Goal: Information Seeking & Learning: Learn about a topic

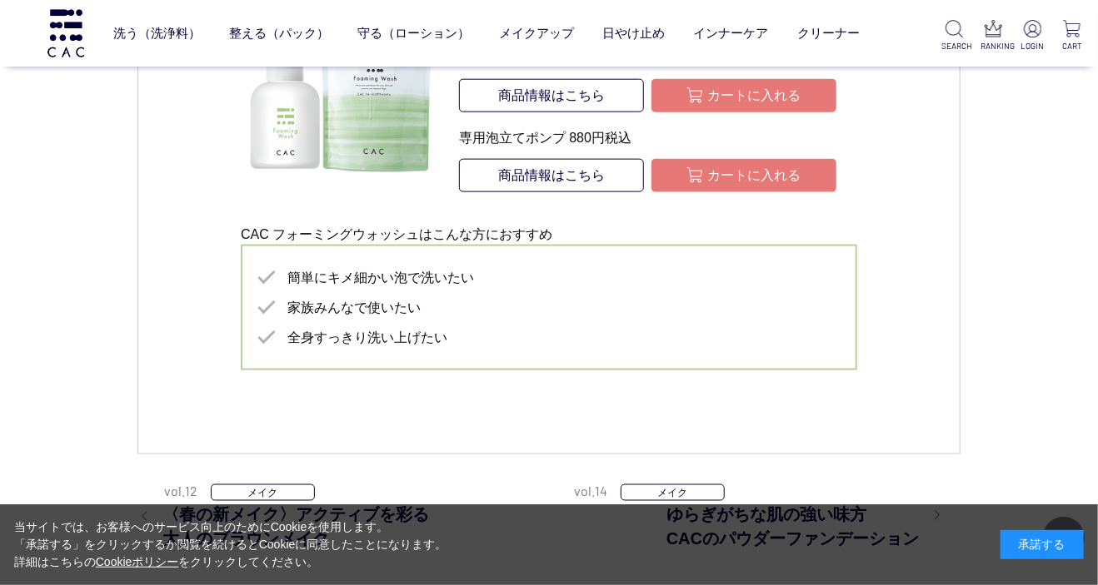
scroll to position [3957, 0]
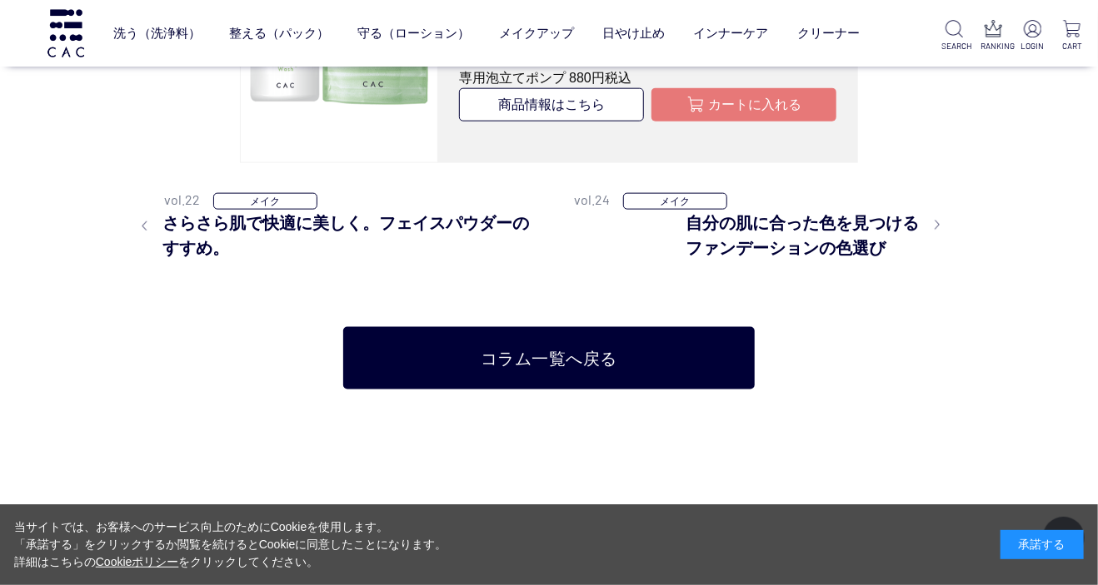
scroll to position [3118, 0]
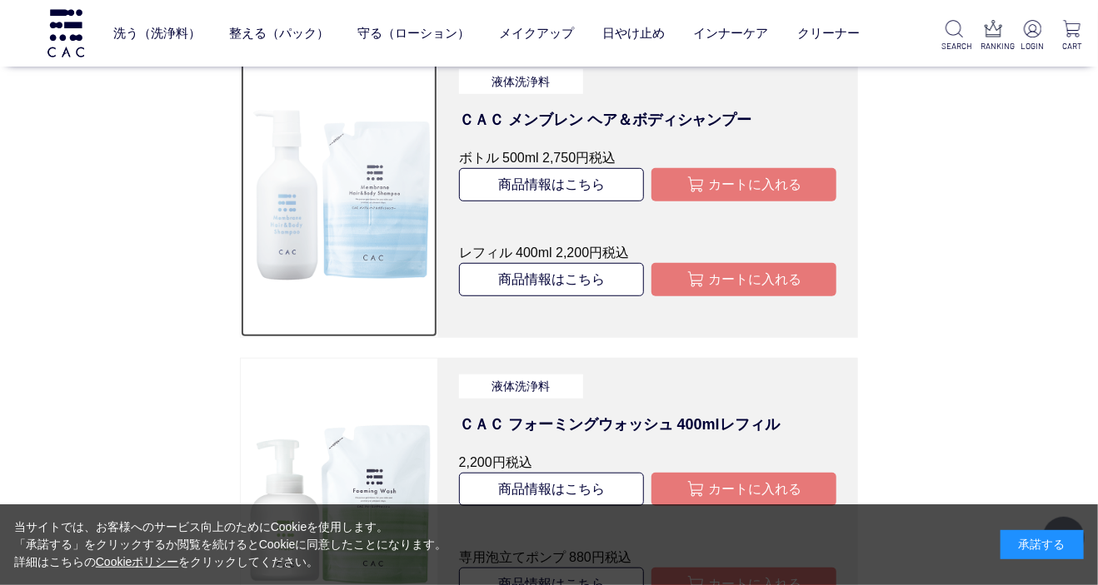
click at [388, 157] on img at bounding box center [339, 195] width 196 height 196
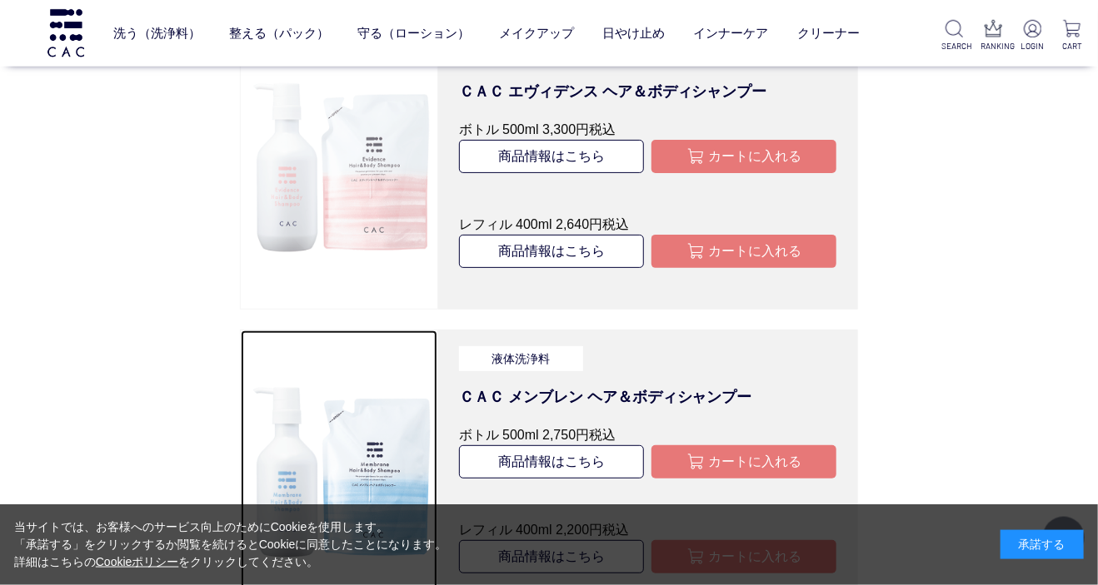
scroll to position [2758, 0]
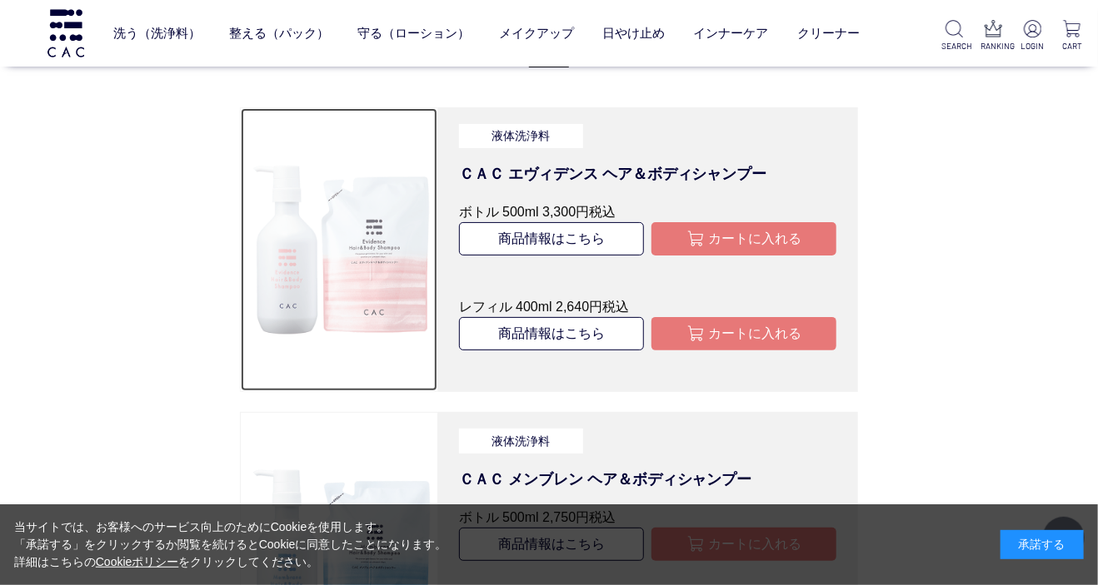
click at [365, 222] on img at bounding box center [339, 250] width 196 height 196
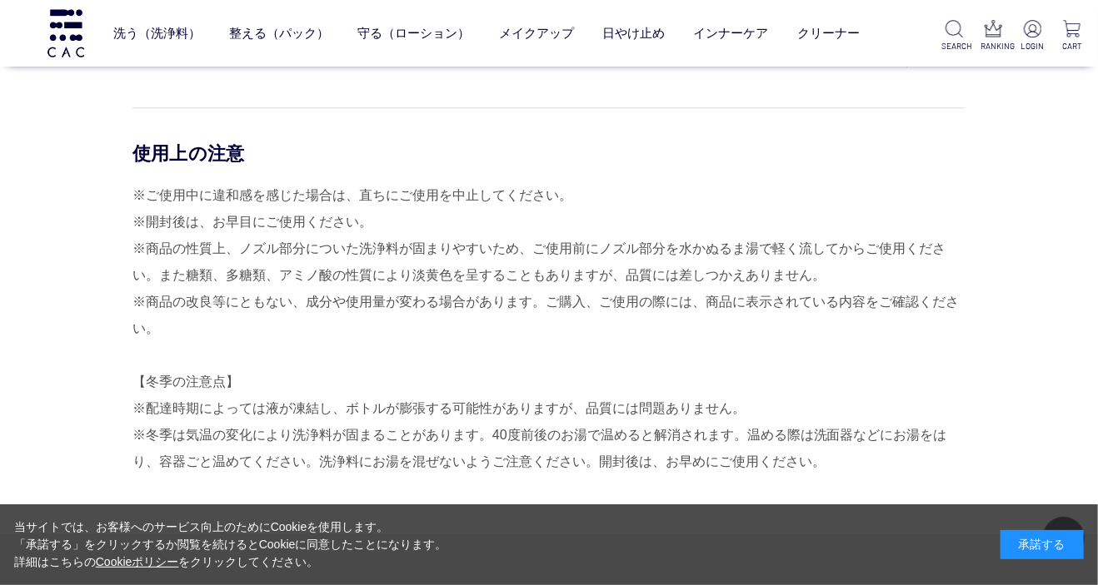
scroll to position [1799, 0]
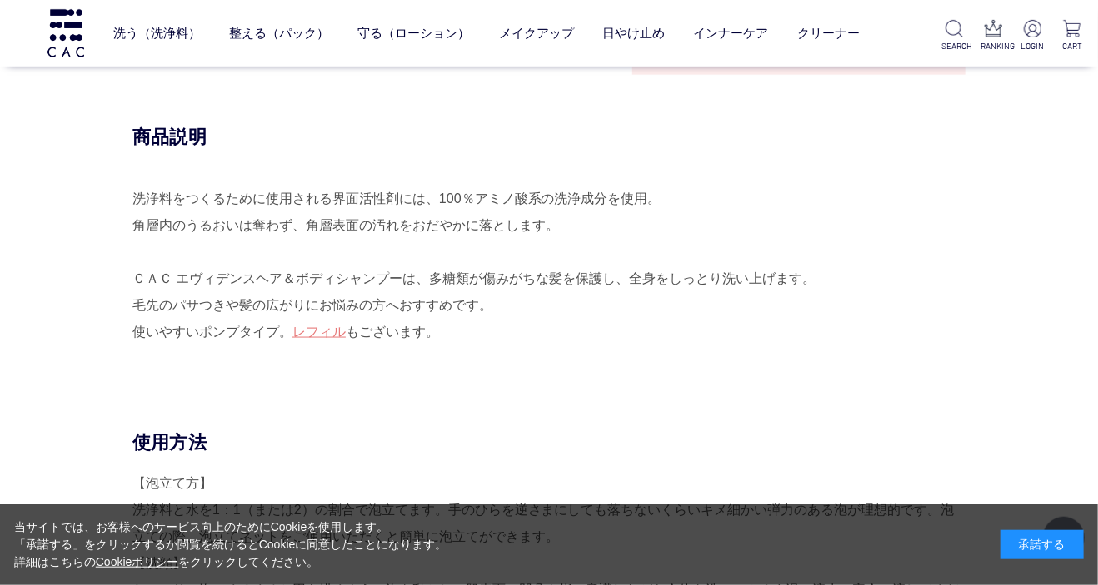
scroll to position [959, 0]
